Goal: Task Accomplishment & Management: Use online tool/utility

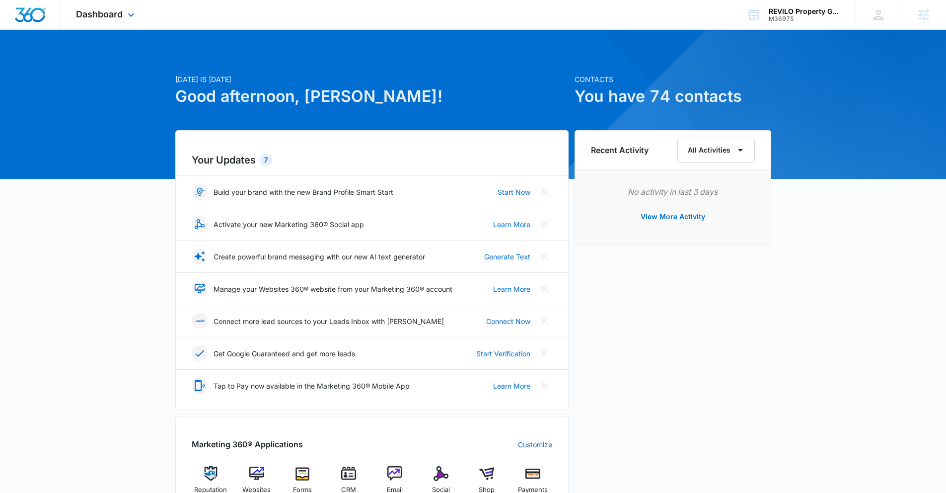
click at [124, 20] on div "Dashboard Apps Reputation Websites Forms CRM Email Social Shop Payments POS Con…" at bounding box center [106, 14] width 91 height 29
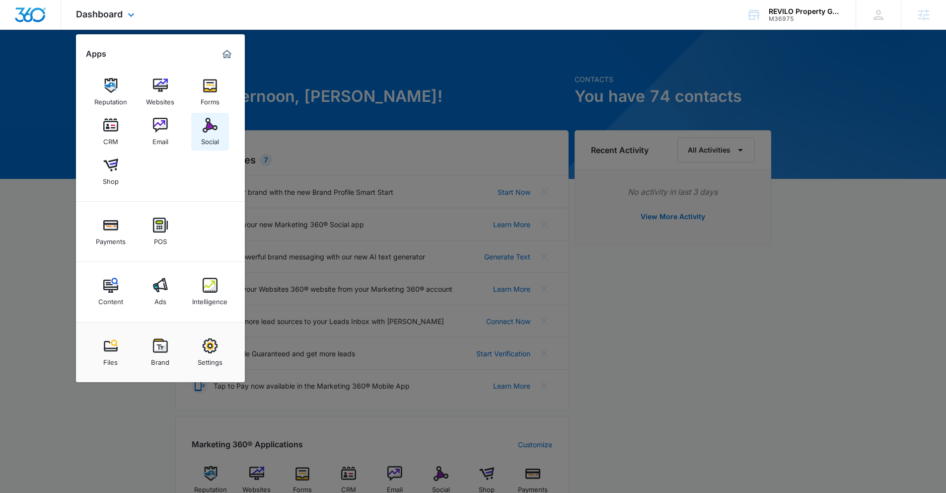
click at [212, 135] on div "Social" at bounding box center [210, 139] width 18 height 13
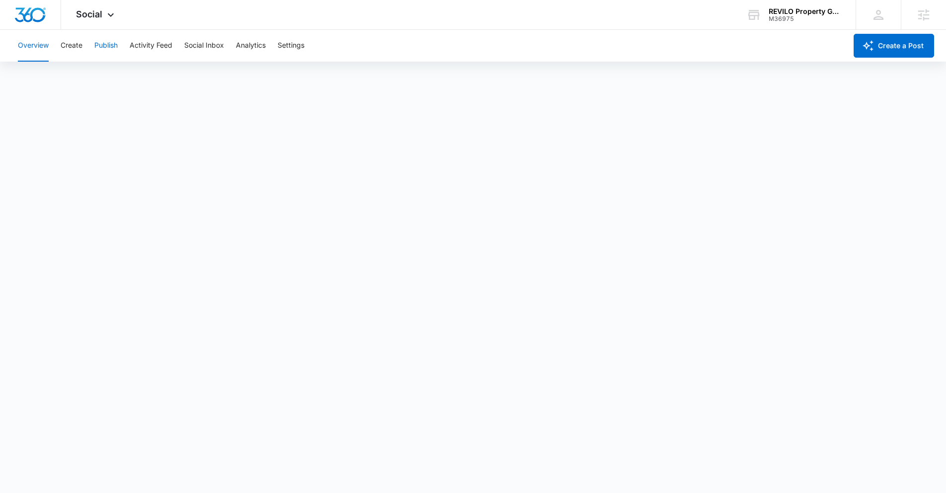
click at [113, 44] on button "Publish" at bounding box center [105, 46] width 23 height 32
click at [81, 73] on button "Schedules" at bounding box center [76, 76] width 34 height 28
click at [37, 80] on button "Calendar" at bounding box center [32, 76] width 29 height 28
click at [81, 81] on button "Schedules" at bounding box center [76, 76] width 34 height 28
click at [73, 44] on button "Create" at bounding box center [72, 46] width 22 height 32
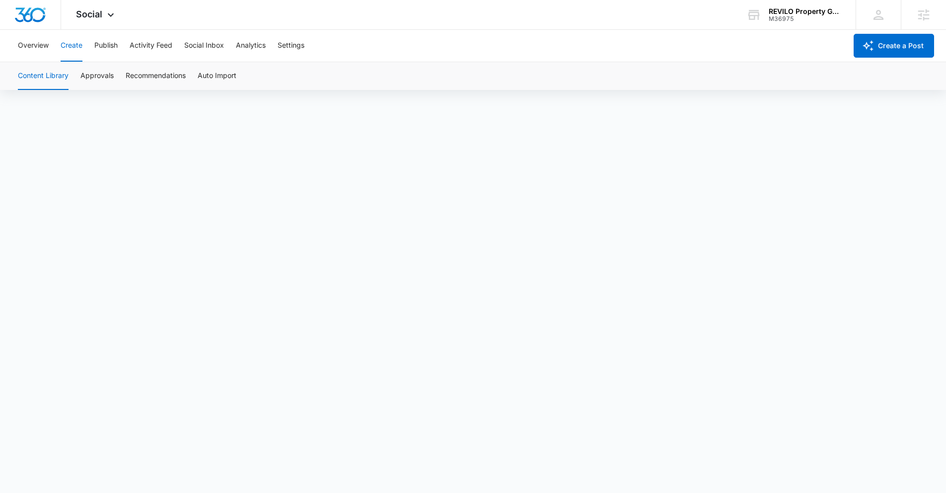
scroll to position [7, 0]
click at [112, 50] on button "Publish" at bounding box center [105, 46] width 23 height 32
click at [81, 80] on button "Schedules" at bounding box center [76, 76] width 34 height 28
click at [31, 76] on button "Calendar" at bounding box center [32, 76] width 29 height 28
click at [106, 16] on icon at bounding box center [111, 17] width 12 height 12
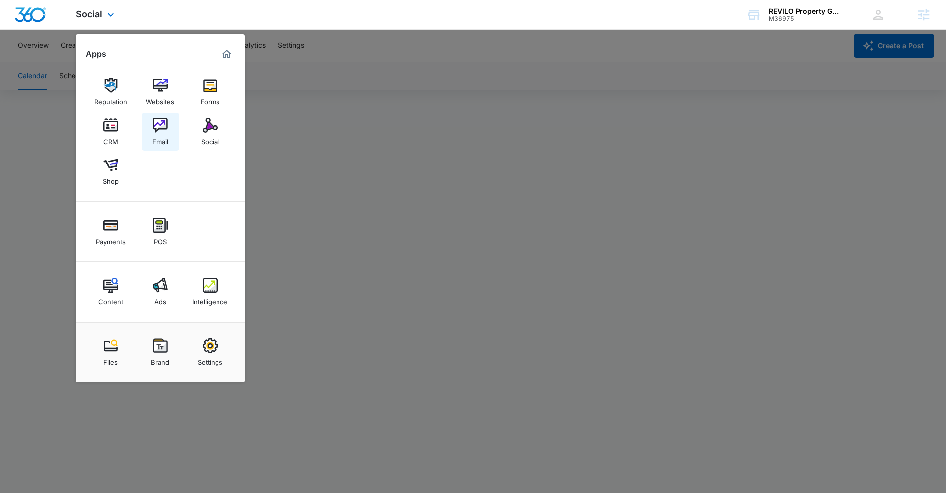
click at [163, 135] on div "Email" at bounding box center [160, 139] width 16 height 13
